Goal: Task Accomplishment & Management: Manage account settings

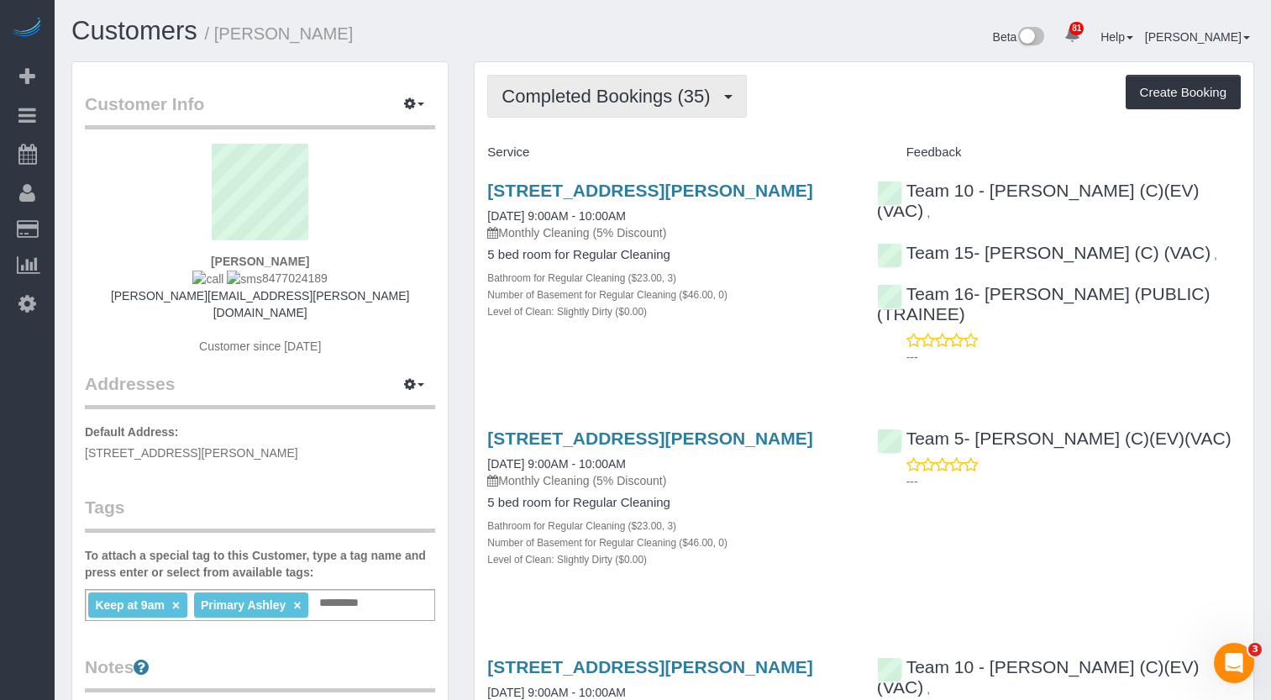
click at [627, 113] on button "Completed Bookings (35)" at bounding box center [616, 96] width 259 height 43
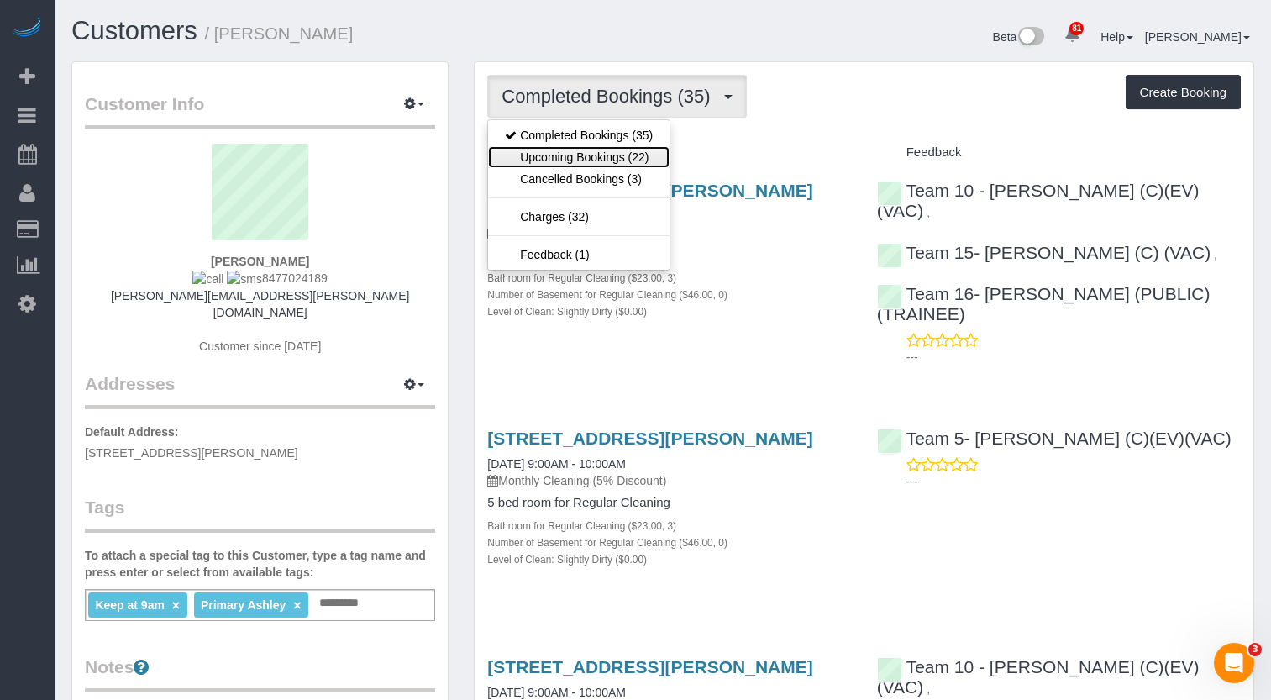
click at [634, 148] on link "Upcoming Bookings (22)" at bounding box center [578, 157] width 181 height 22
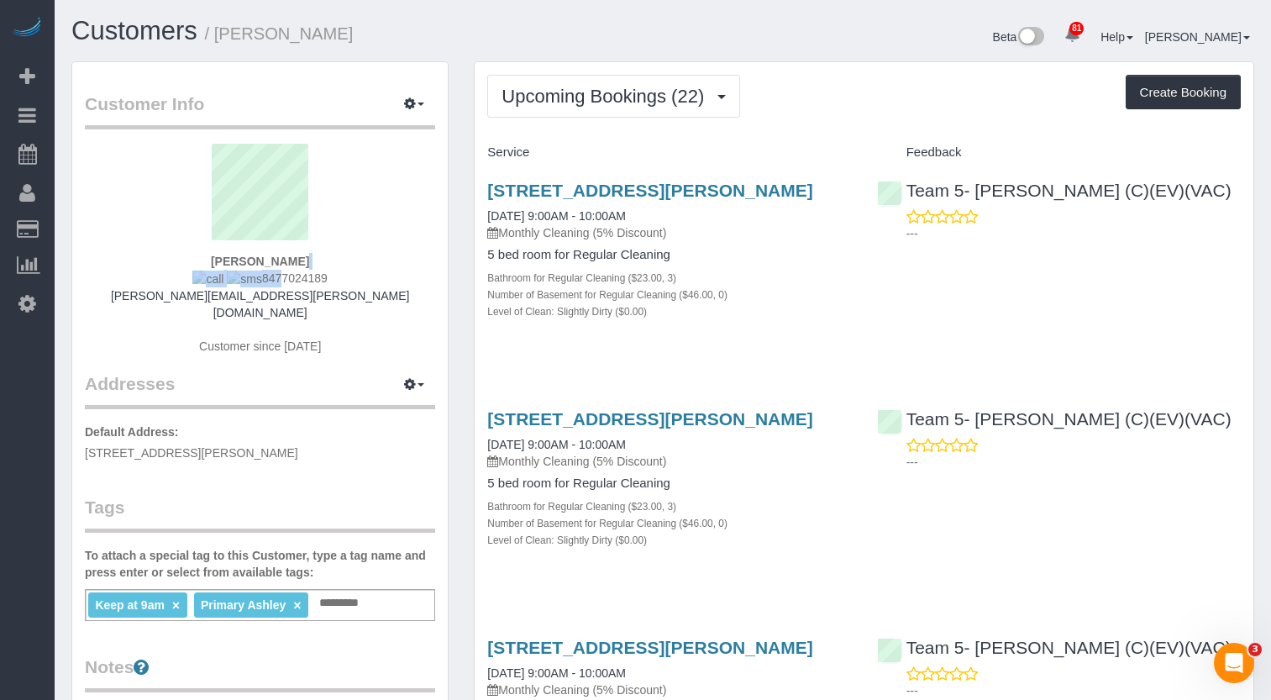
drag, startPoint x: 318, startPoint y: 273, endPoint x: 260, endPoint y: 276, distance: 58.9
click at [260, 276] on div "[PERSON_NAME] 8477024189 [PERSON_NAME][EMAIL_ADDRESS][PERSON_NAME][DOMAIN_NAME]…" at bounding box center [260, 258] width 350 height 228
click at [370, 274] on div "[PERSON_NAME] 8477024189 [PERSON_NAME][EMAIL_ADDRESS][PERSON_NAME][DOMAIN_NAME]…" at bounding box center [260, 258] width 350 height 228
drag, startPoint x: 299, startPoint y: 278, endPoint x: 247, endPoint y: 283, distance: 52.3
click at [247, 283] on div "[PERSON_NAME] 8477024189 [PERSON_NAME][EMAIL_ADDRESS][PERSON_NAME][DOMAIN_NAME]…" at bounding box center [260, 258] width 350 height 228
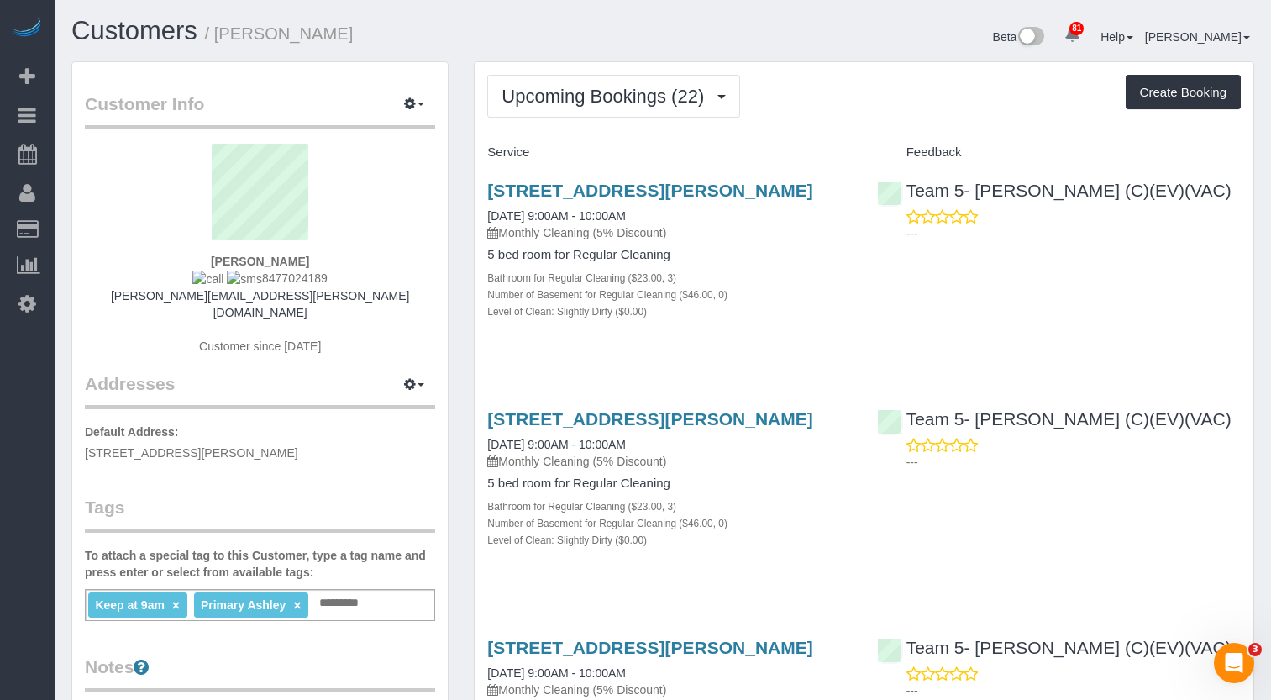
copy span "8477024189"
drag, startPoint x: 827, startPoint y: 198, endPoint x: 482, endPoint y: 185, distance: 344.7
click at [482, 185] on div "[STREET_ADDRESS][PERSON_NAME] [DATE] 9:00AM - 10:00AM Monthly Cleaning (5% Disc…" at bounding box center [669, 259] width 389 height 186
copy link "[STREET_ADDRESS][PERSON_NAME]"
click at [575, 50] on div "Customers / [PERSON_NAME]" at bounding box center [361, 35] width 604 height 36
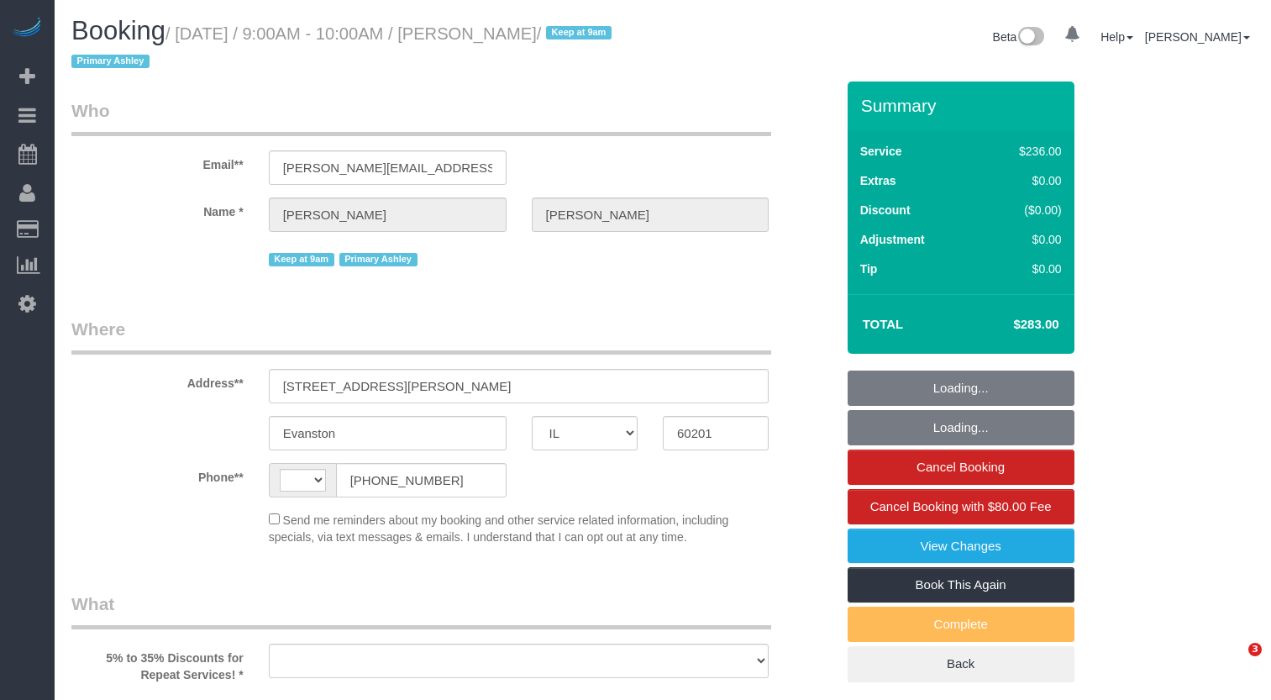
select select "IL"
select select "string:[GEOGRAPHIC_DATA]"
select select "object:1053"
select select "string:fspay-c58f9c33-6254-490b-950e-b48ac923682f"
select select "number:1"
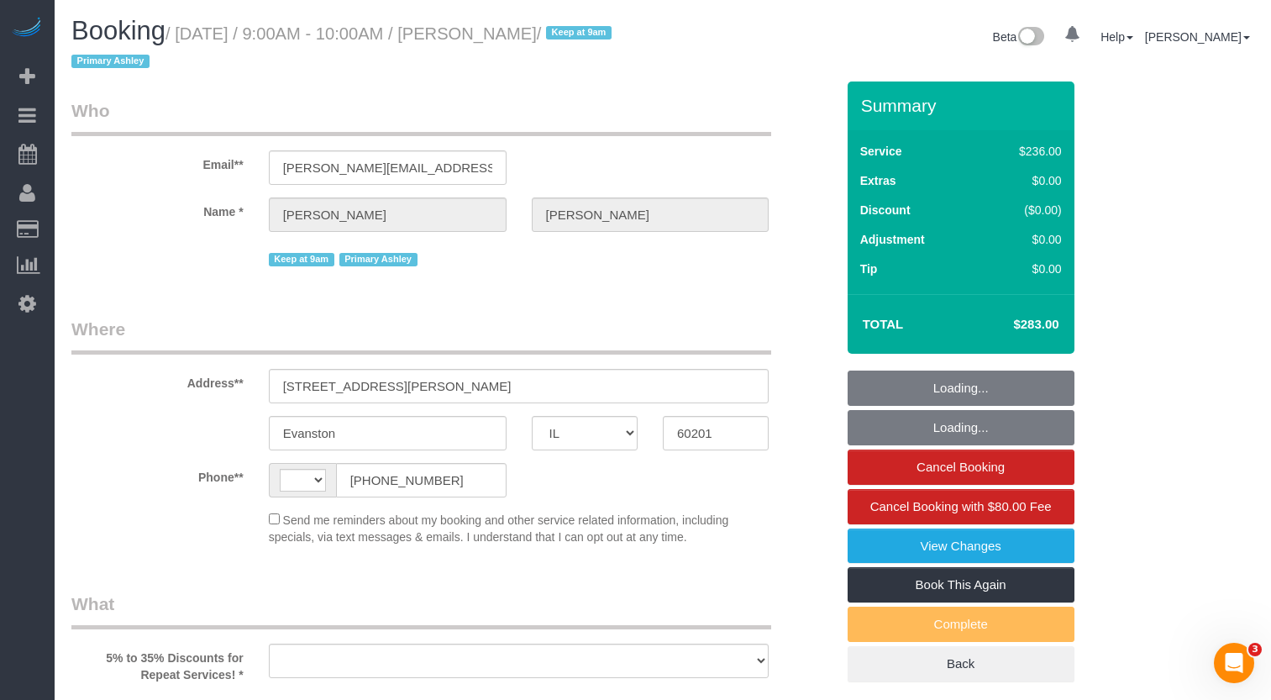
select select "number:65"
select select "number:139"
select select "number:104"
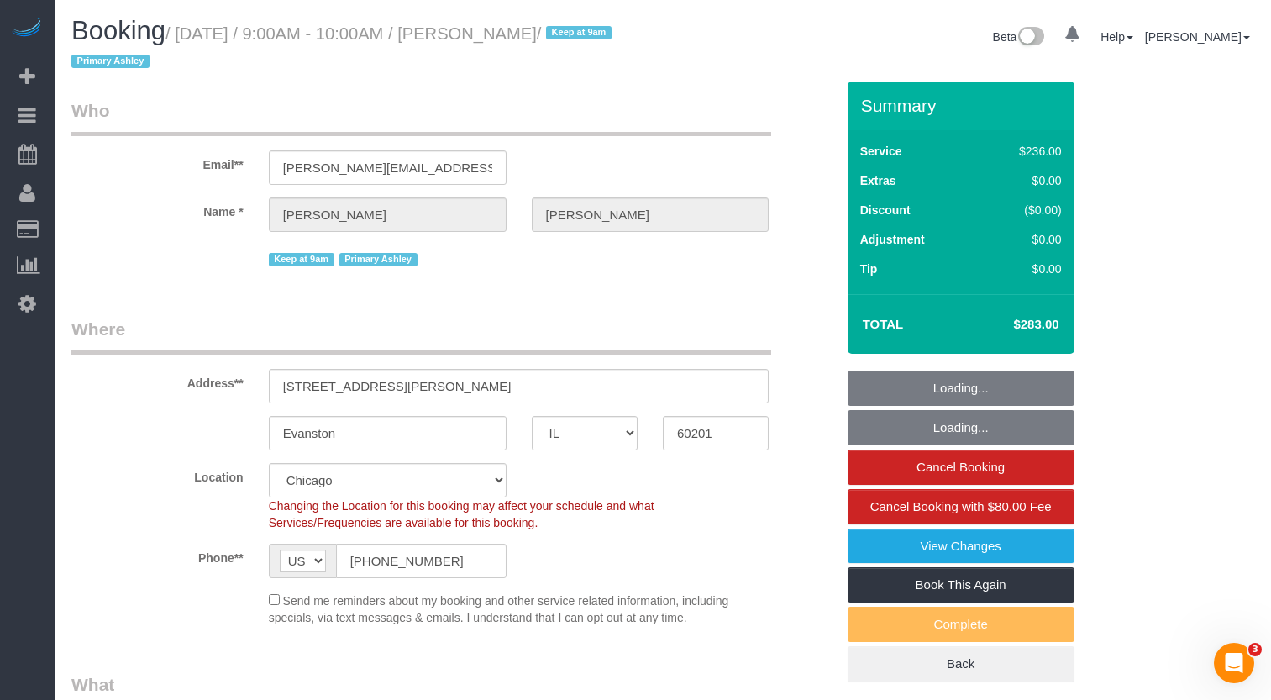
select select "512"
select select "3"
select select "object:1339"
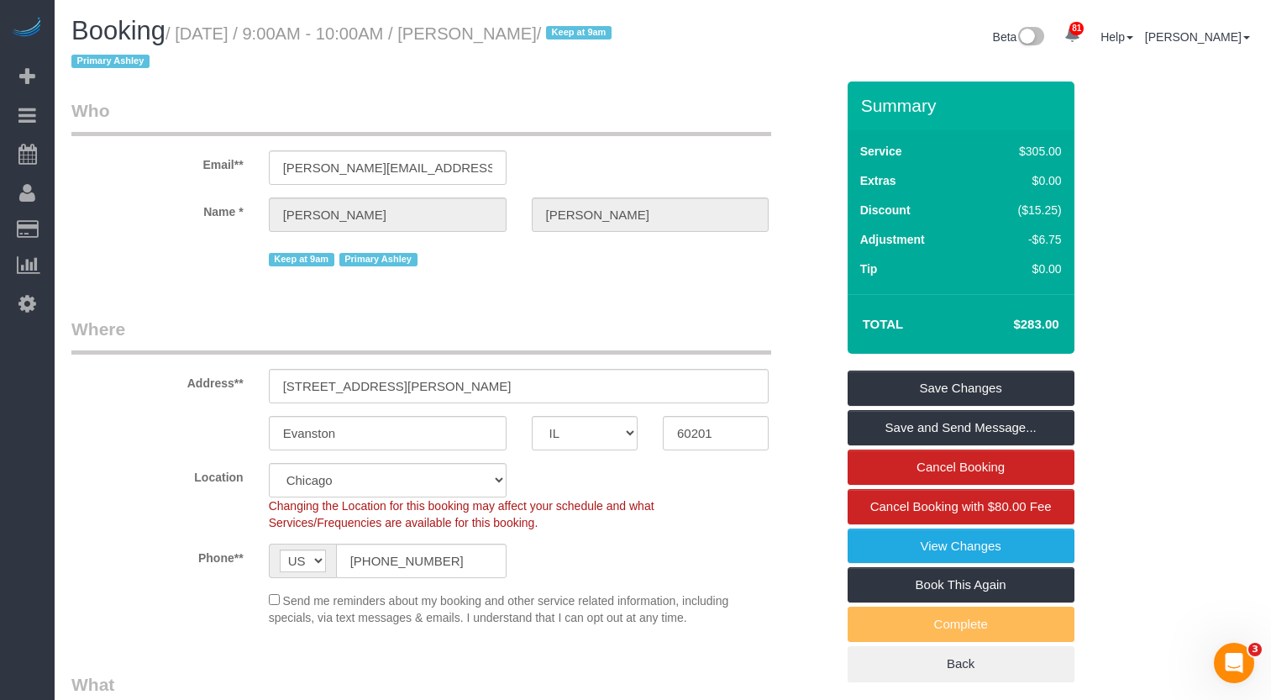
drag, startPoint x: 1012, startPoint y: 323, endPoint x: 1046, endPoint y: 327, distance: 33.9
click at [1046, 327] on h4 "$283.00" at bounding box center [1011, 325] width 96 height 14
click at [1036, 326] on h4 "$283.00" at bounding box center [1011, 325] width 96 height 14
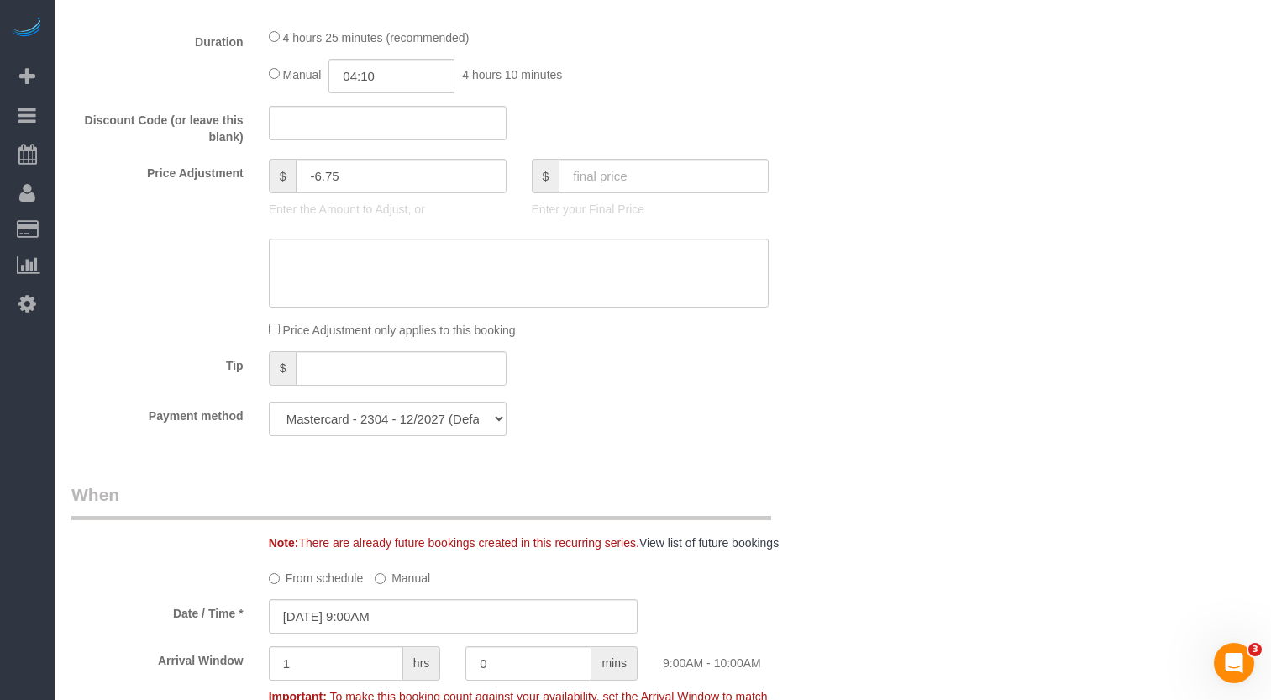
scroll to position [1512, 0]
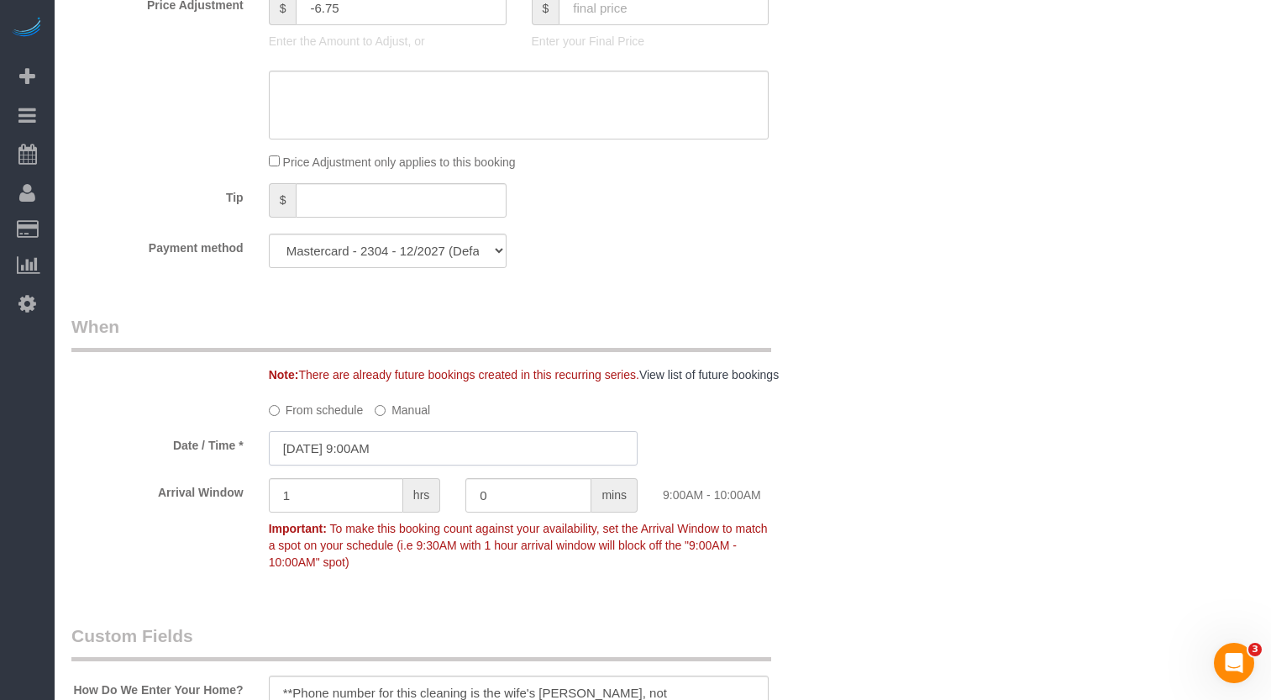
click at [380, 436] on input "09/11/2025 9:00AM" at bounding box center [453, 448] width 369 height 34
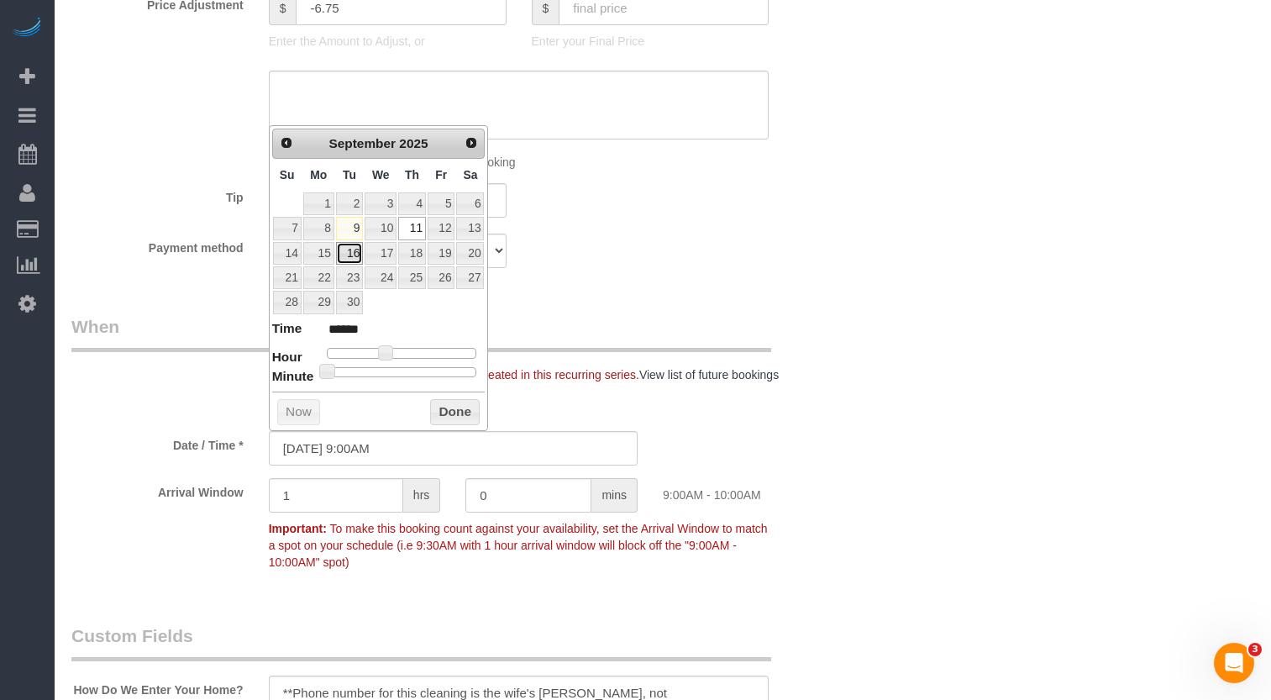
click at [350, 253] on link "16" at bounding box center [349, 253] width 27 height 23
type input "09/16/2025 9:00AM"
click at [465, 412] on button "Done" at bounding box center [455, 412] width 50 height 27
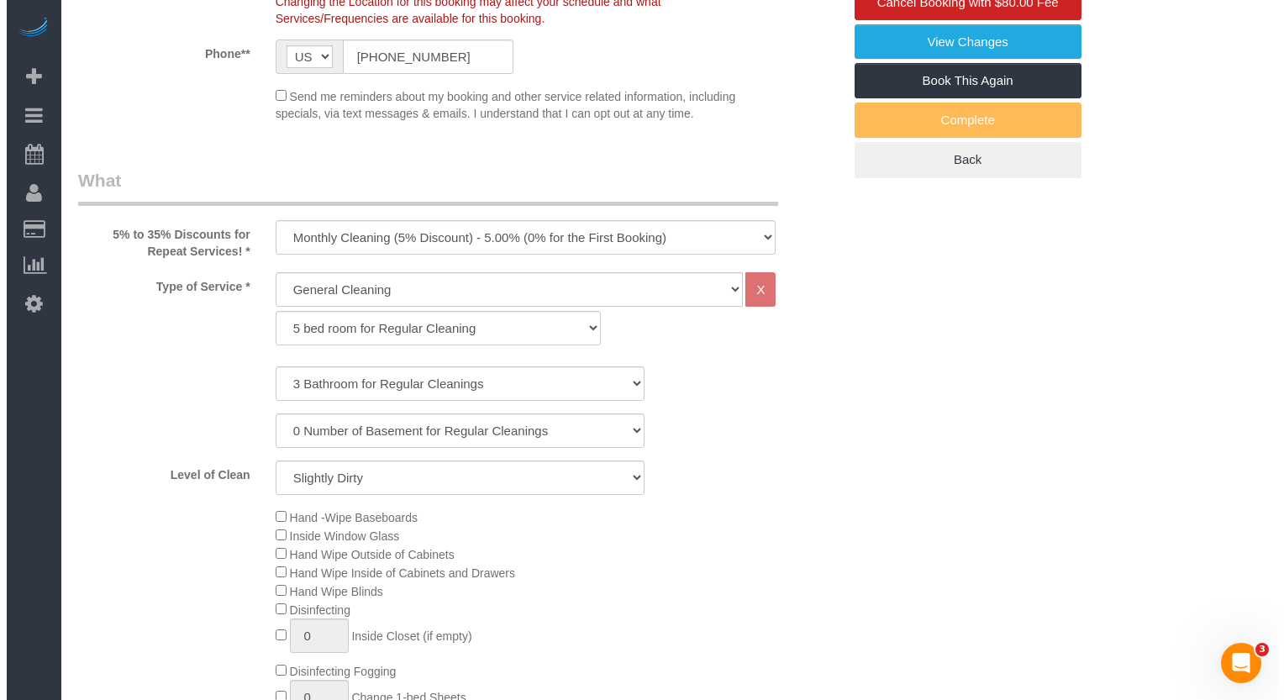
scroll to position [168, 0]
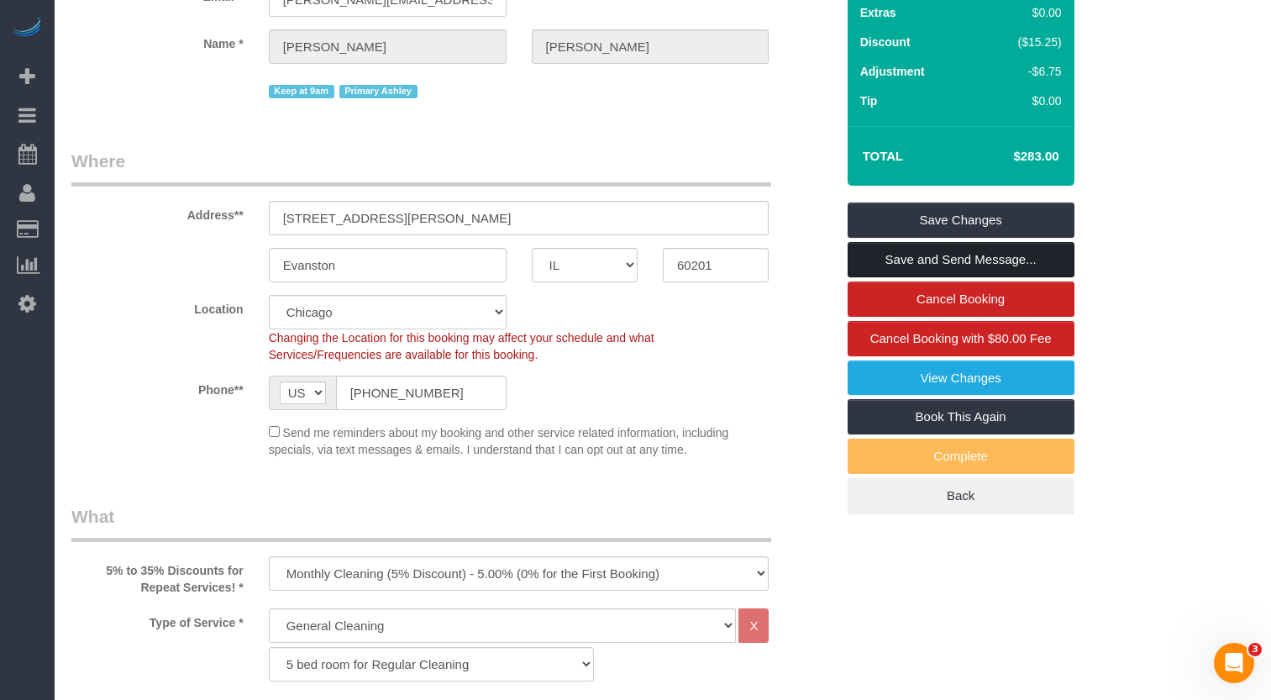
click at [911, 256] on link "Save and Send Message..." at bounding box center [961, 259] width 227 height 35
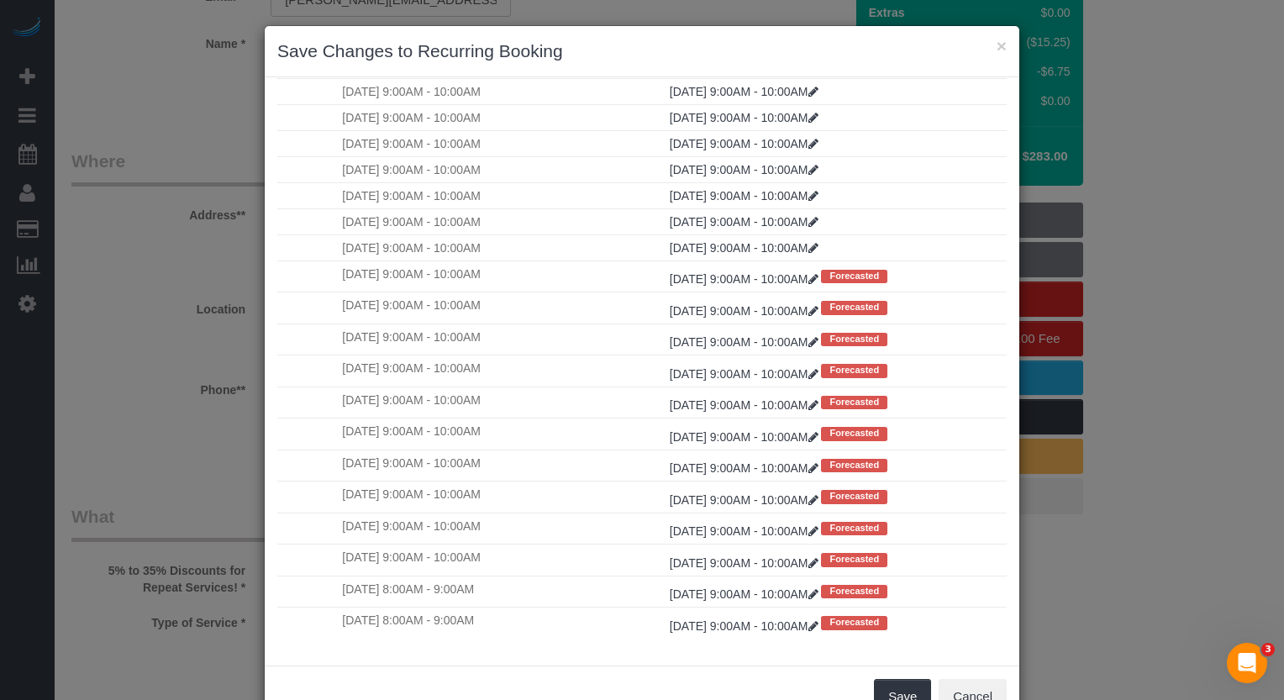
scroll to position [53, 0]
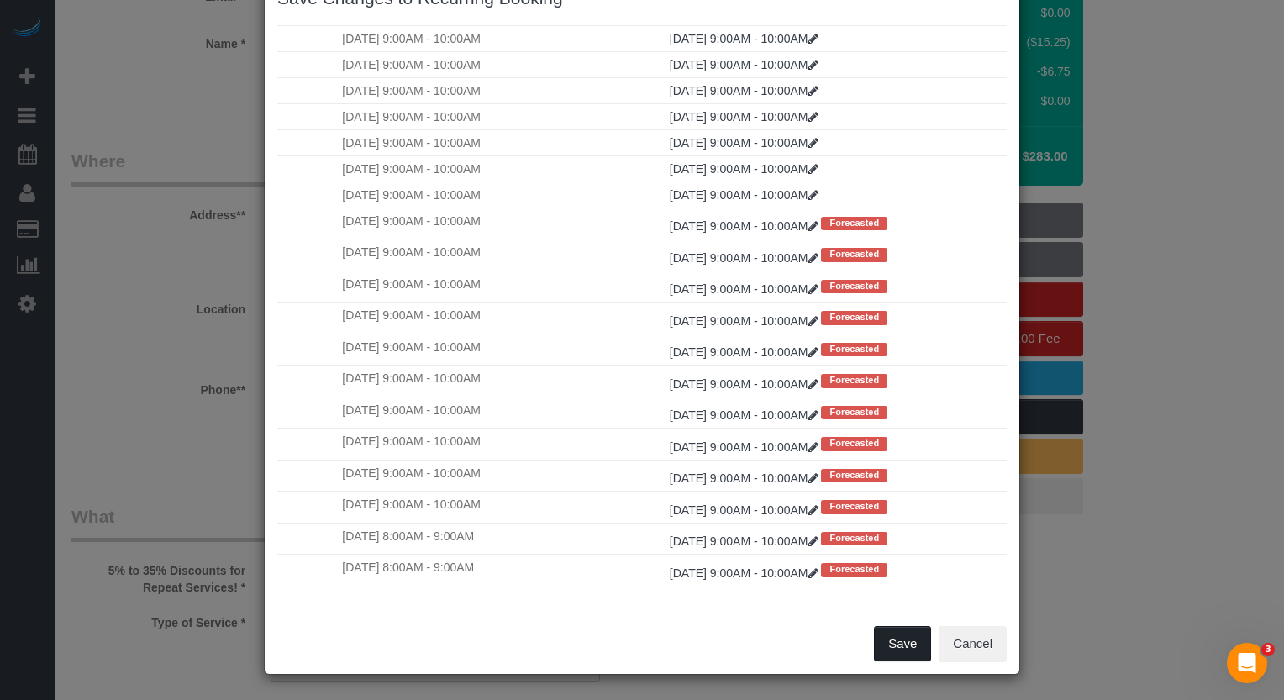
drag, startPoint x: 905, startPoint y: 642, endPoint x: 496, endPoint y: 384, distance: 482.9
click at [604, 475] on div "× Save Changes to Recurring Booking Date, Time changed Select how you want to h…" at bounding box center [642, 323] width 756 height 702
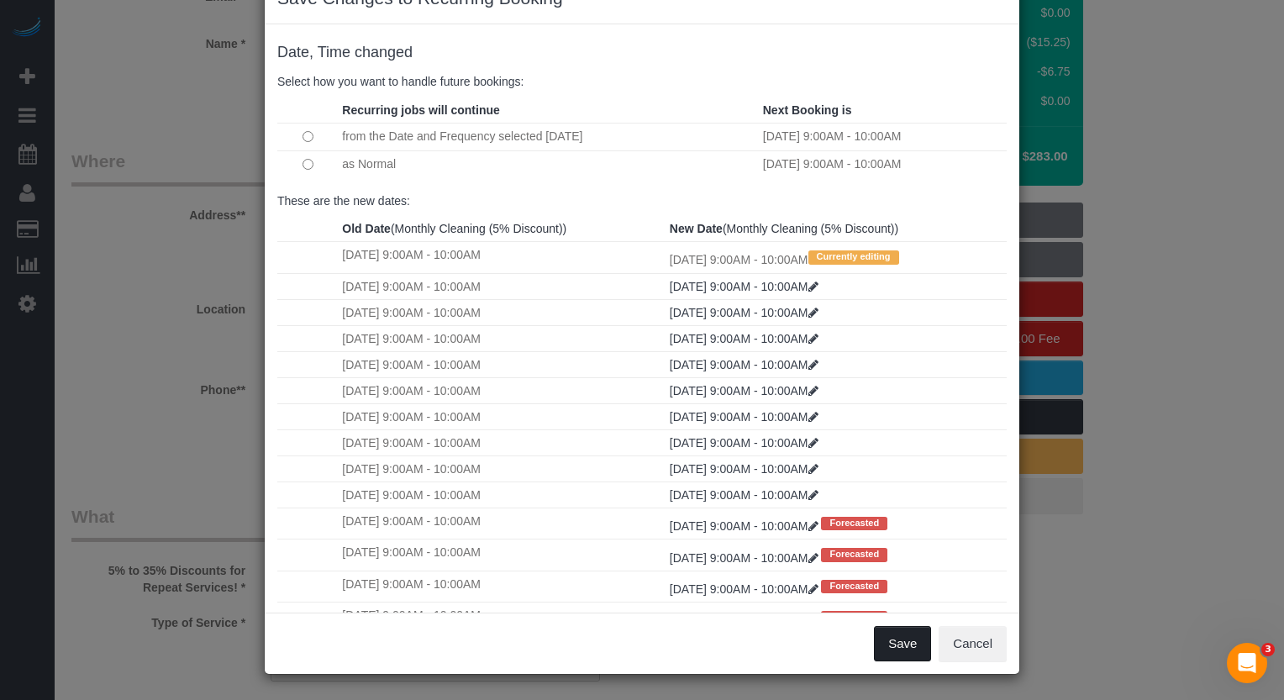
click at [896, 644] on button "Save" at bounding box center [902, 643] width 57 height 35
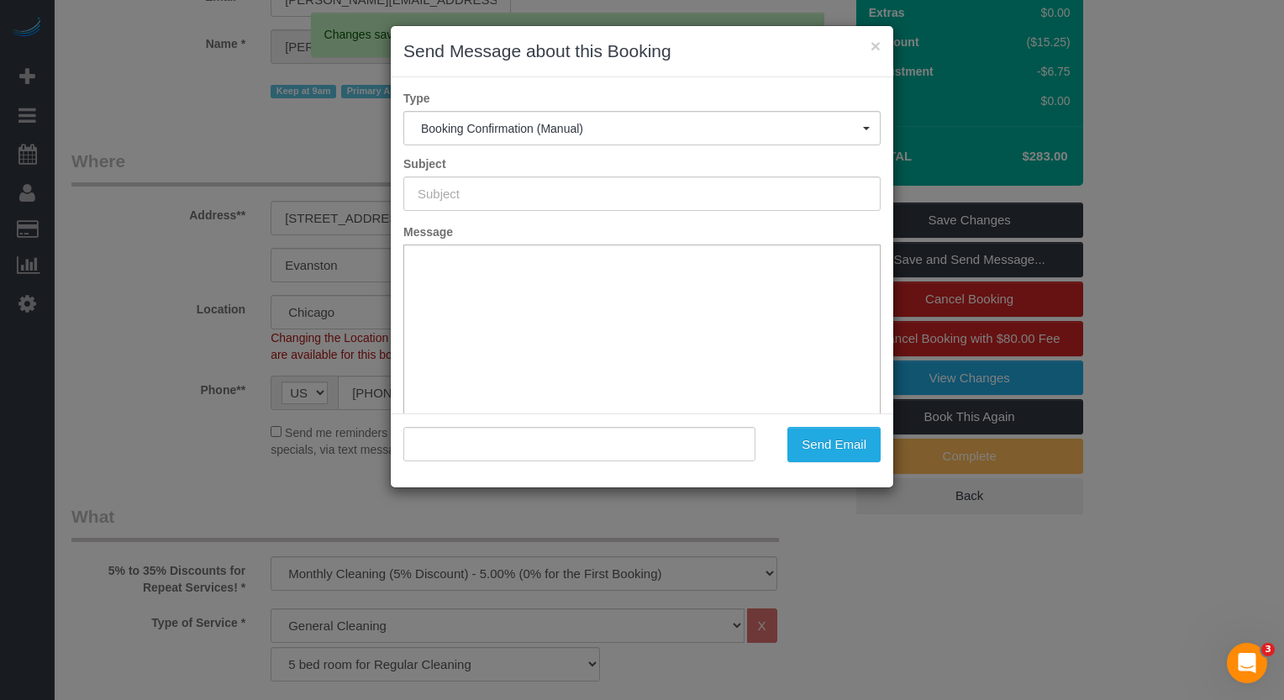
type input "Your Booking With Fresh Tech Maid, Confirmed!"
type input ""Anthony Chambers" <anthony.derilyn@gmail.com>"
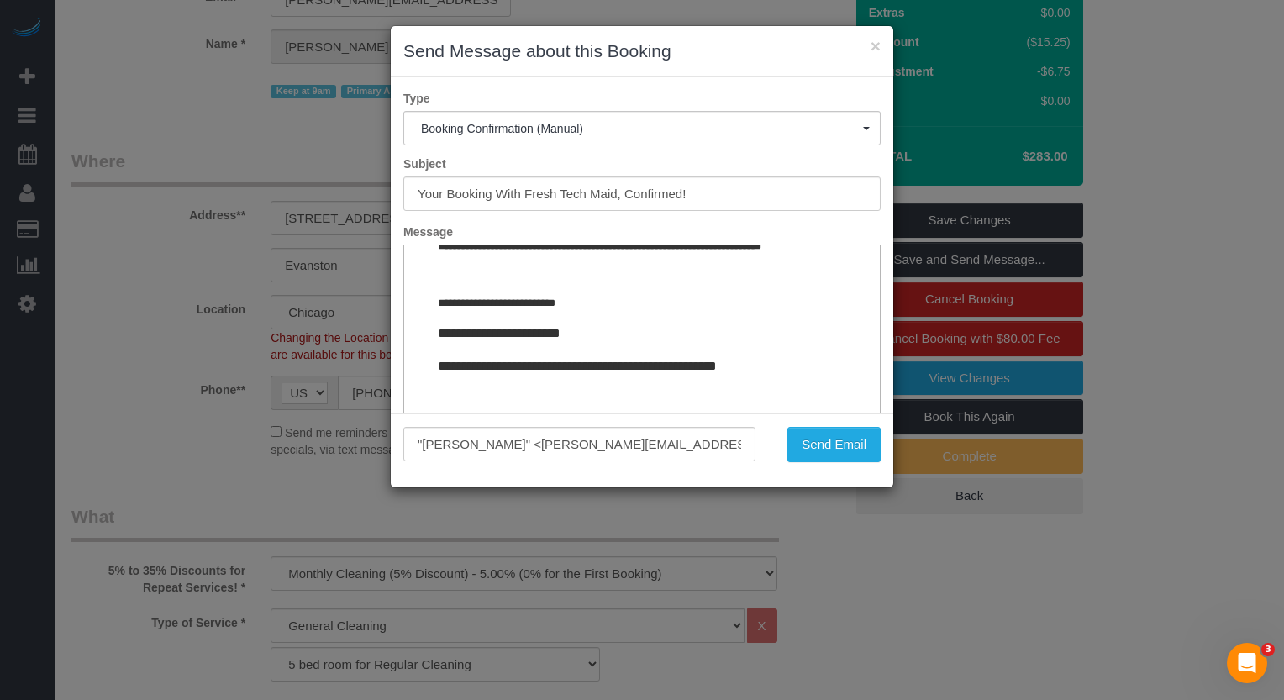
scroll to position [2061, 0]
click at [835, 449] on button "Send Email" at bounding box center [833, 444] width 93 height 35
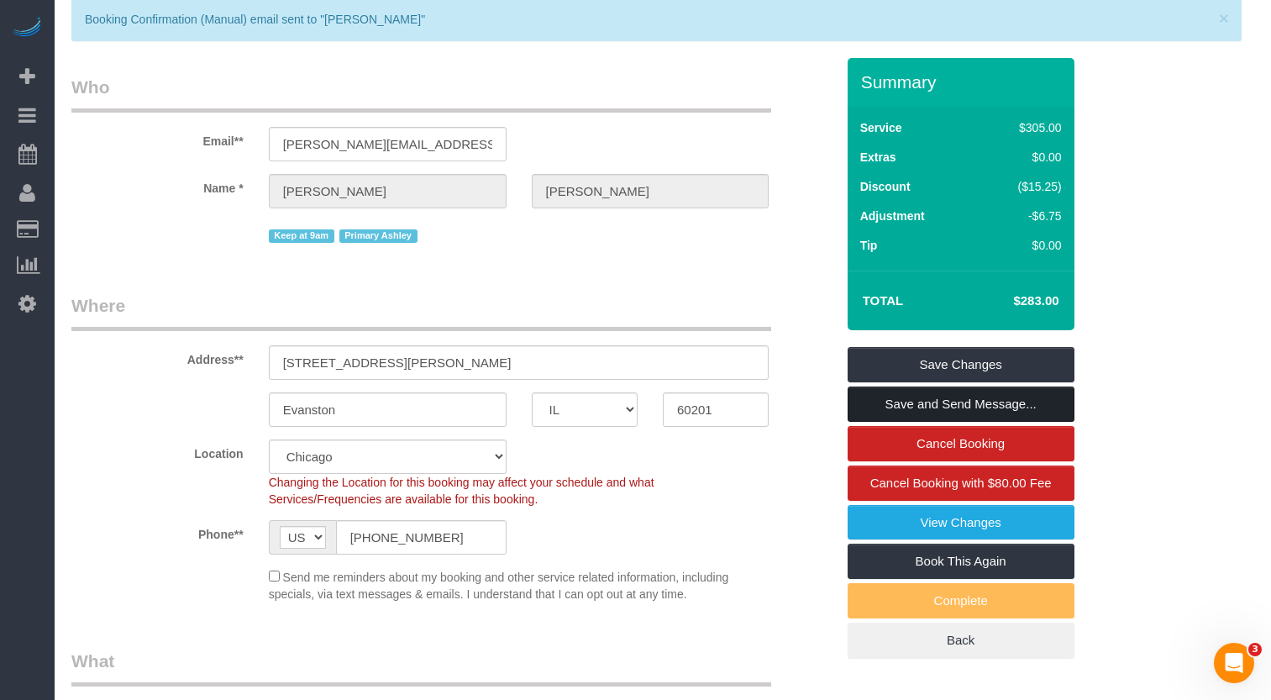
scroll to position [0, 0]
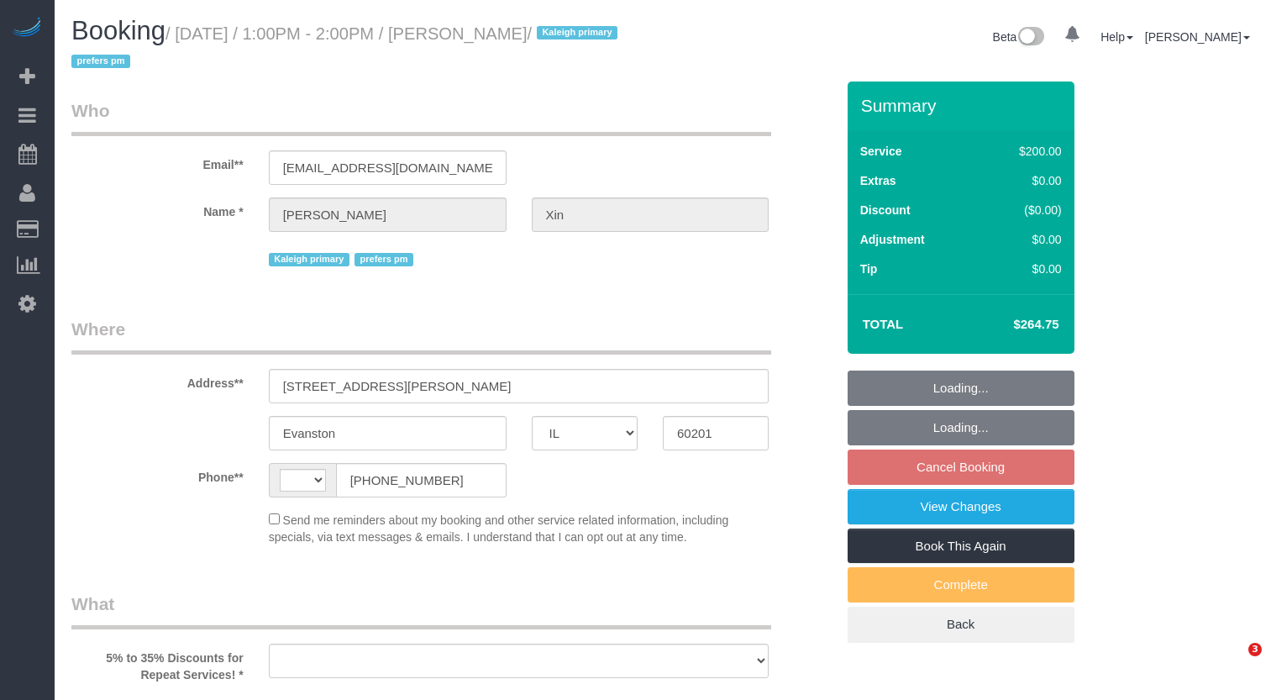
select select "IL"
select select "string:[GEOGRAPHIC_DATA]"
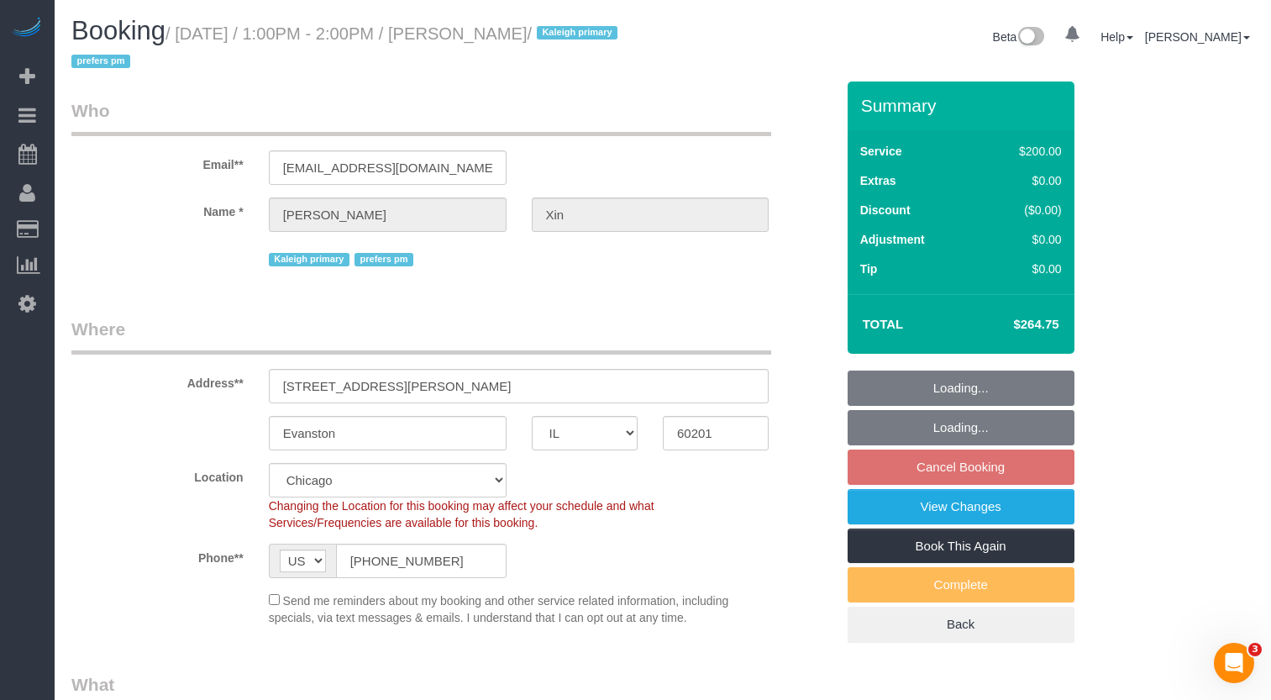
select select "object:817"
select select "string:fspay-7b4fc68e-658e-4e57-b40f-ea924418d151"
select select "number:1"
select select "number:58"
select select "number:139"
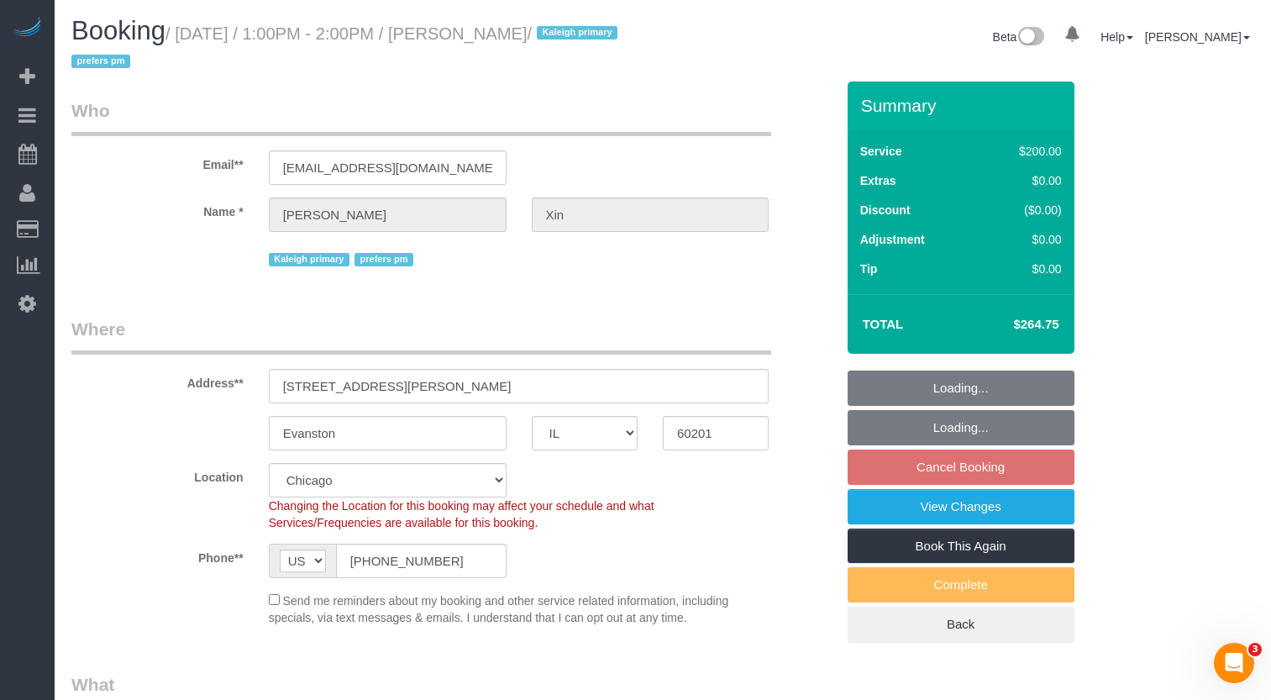
select select "number:106"
select select "object:1303"
select select "512"
select select "6"
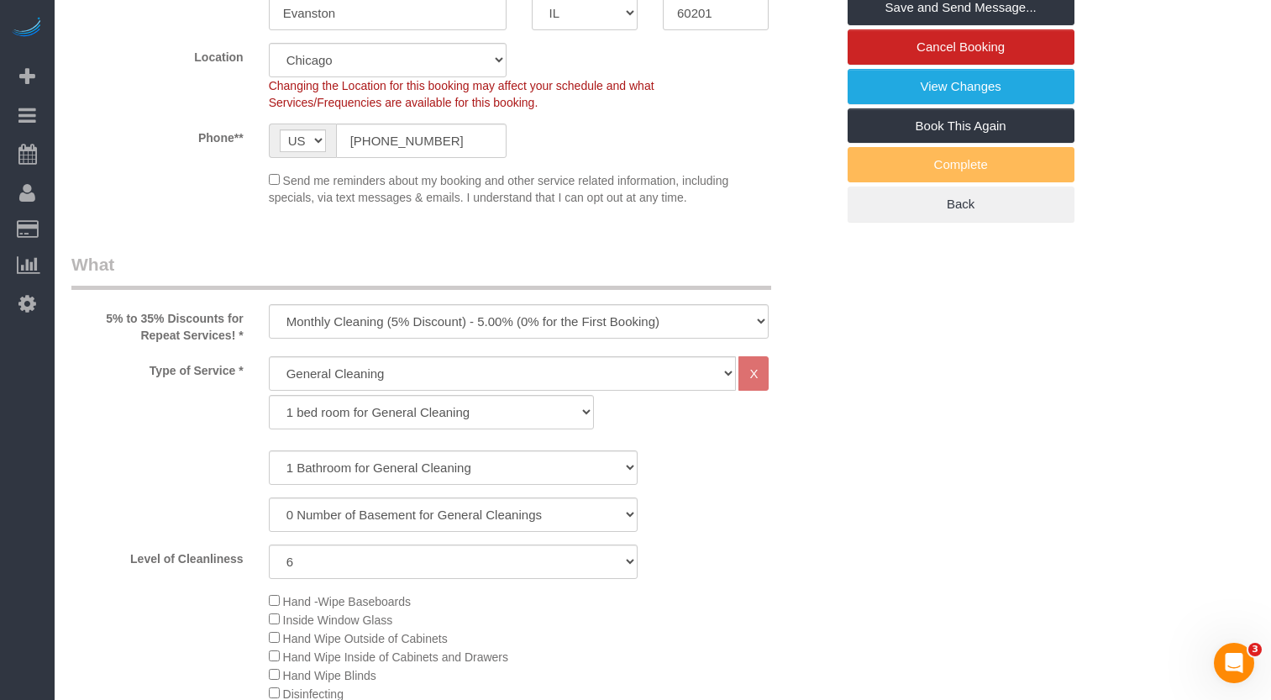
scroll to position [84, 0]
